Goal: Information Seeking & Learning: Learn about a topic

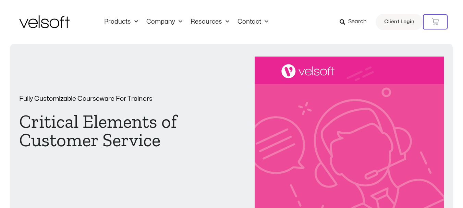
click at [343, 19] on icon at bounding box center [342, 21] width 5 height 5
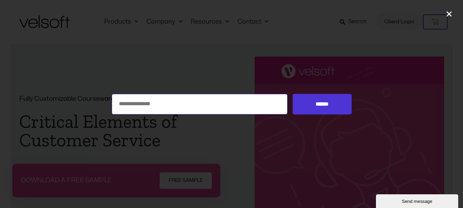
click at [200, 111] on input "Search for:" at bounding box center [200, 104] width 176 height 21
type input "**********"
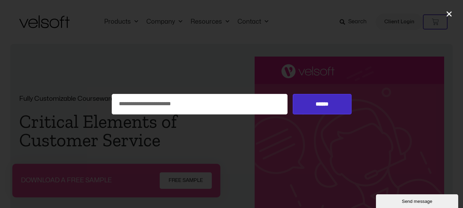
click at [320, 98] on input "******" at bounding box center [322, 104] width 59 height 21
